Goal: Navigation & Orientation: Find specific page/section

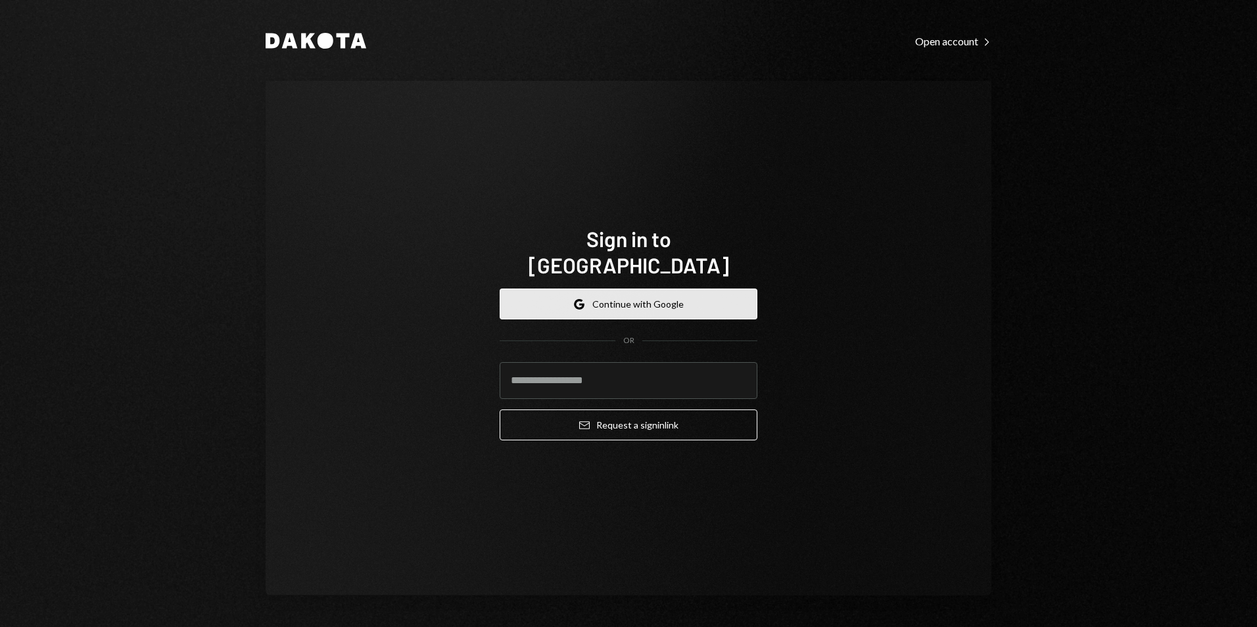
click at [655, 291] on button "Google Continue with Google" at bounding box center [629, 304] width 258 height 31
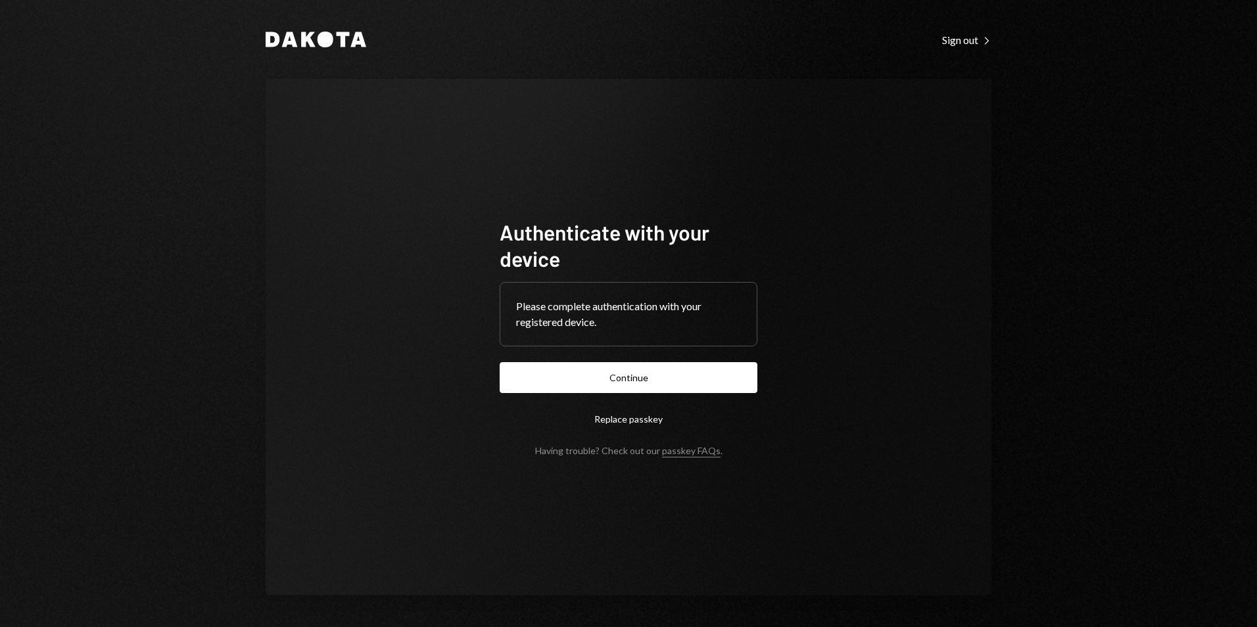
click at [571, 386] on button "Continue" at bounding box center [629, 377] width 258 height 31
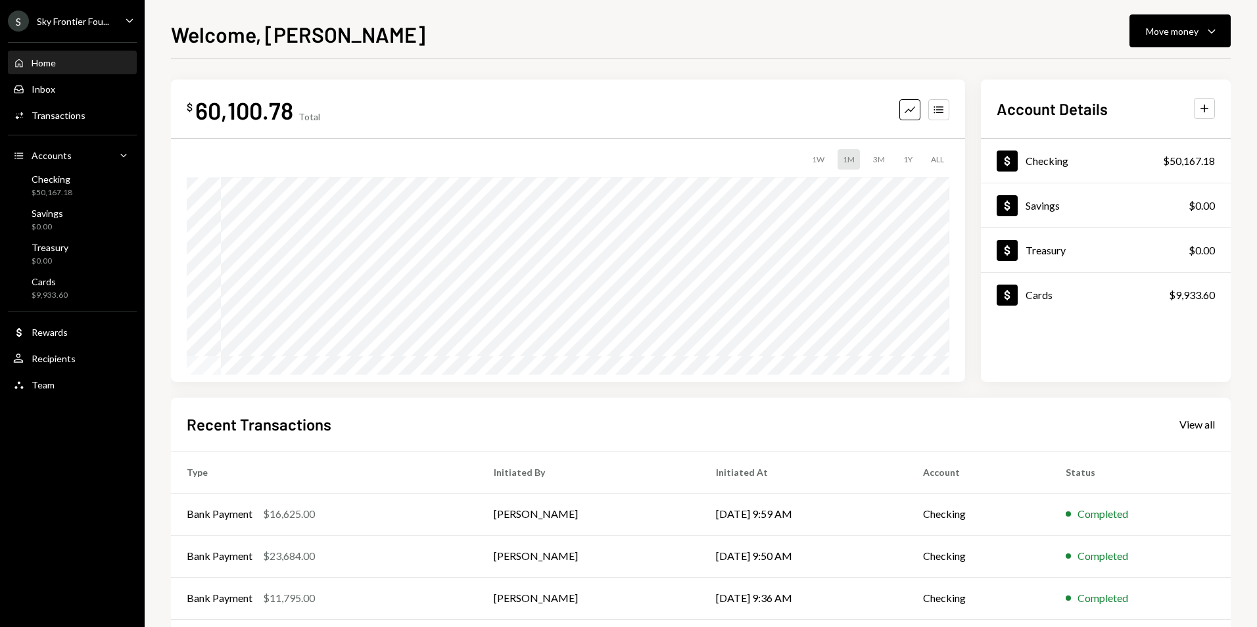
click at [83, 26] on div "Sky Frontier Fou..." at bounding box center [73, 21] width 72 height 11
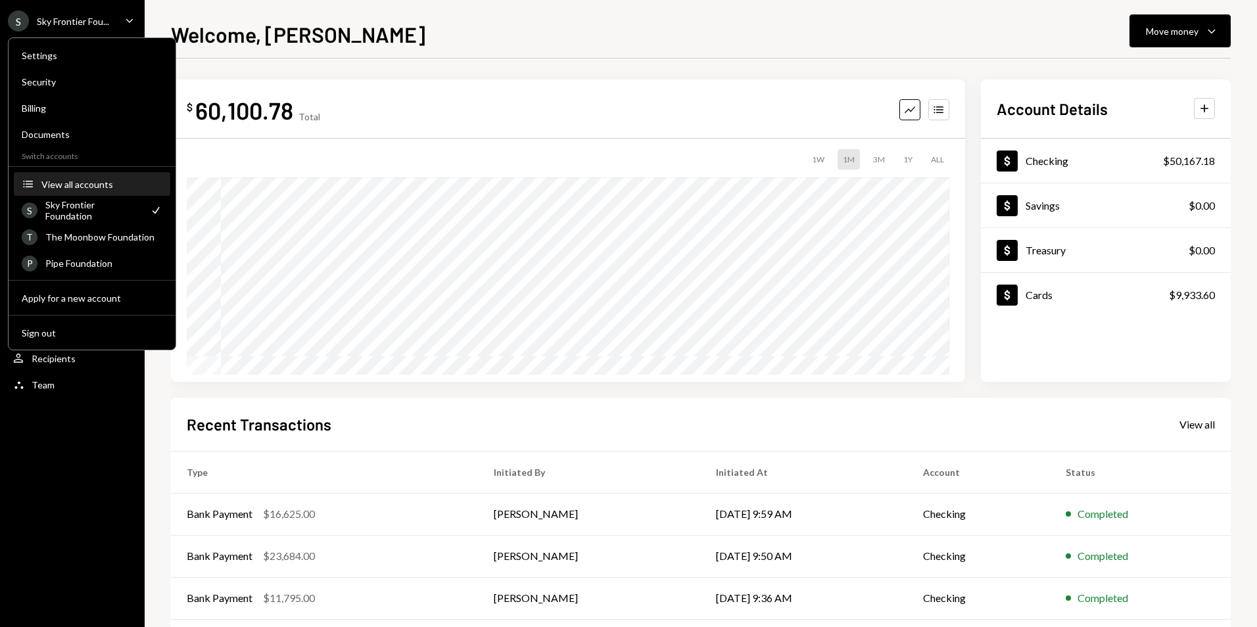
click at [81, 177] on button "Accounts View all accounts" at bounding box center [92, 185] width 156 height 24
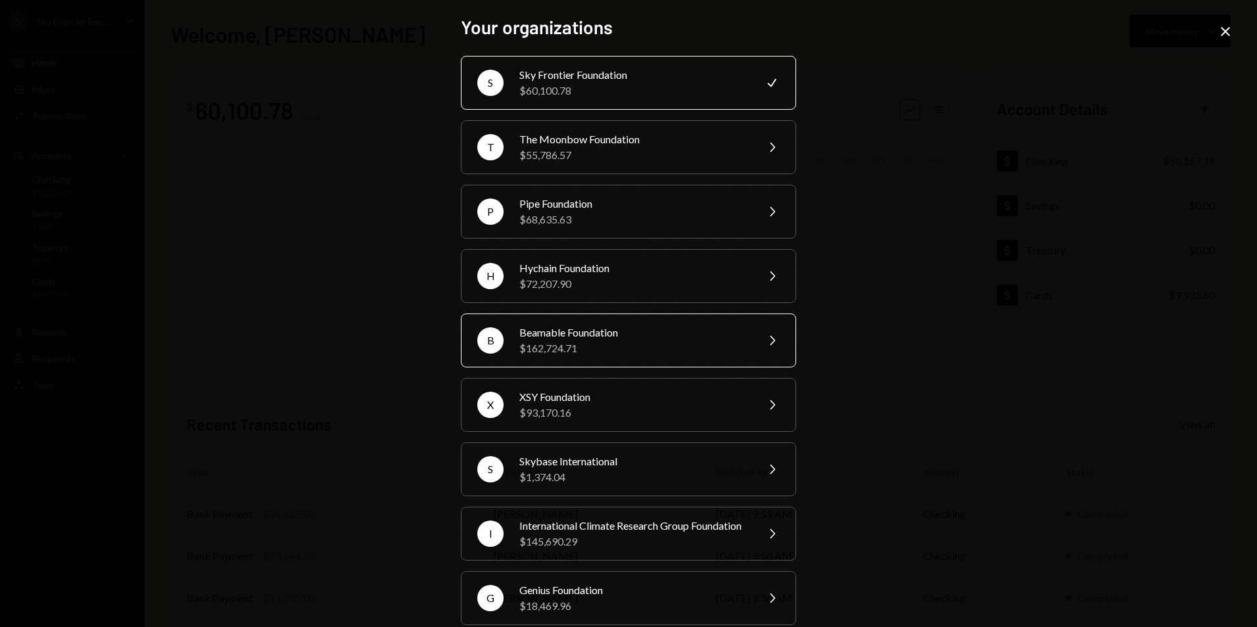
click at [603, 321] on div "B Beamable Foundation $162,724.71 Chevron Right" at bounding box center [628, 341] width 335 height 54
